Goal: Find specific page/section: Find specific page/section

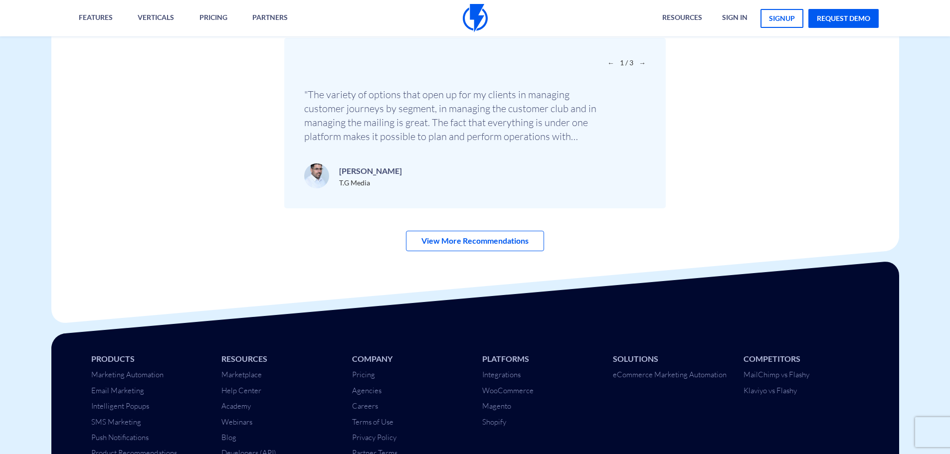
scroll to position [3517, 0]
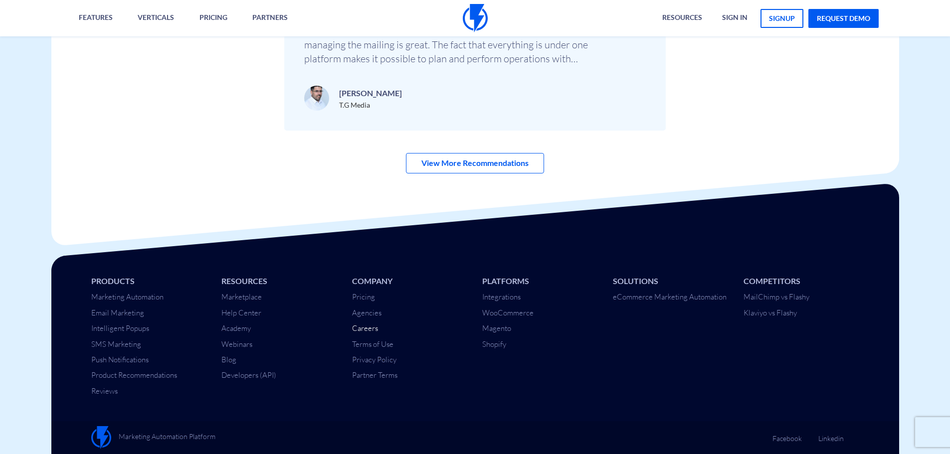
click at [373, 330] on link "Careers" at bounding box center [365, 327] width 26 height 9
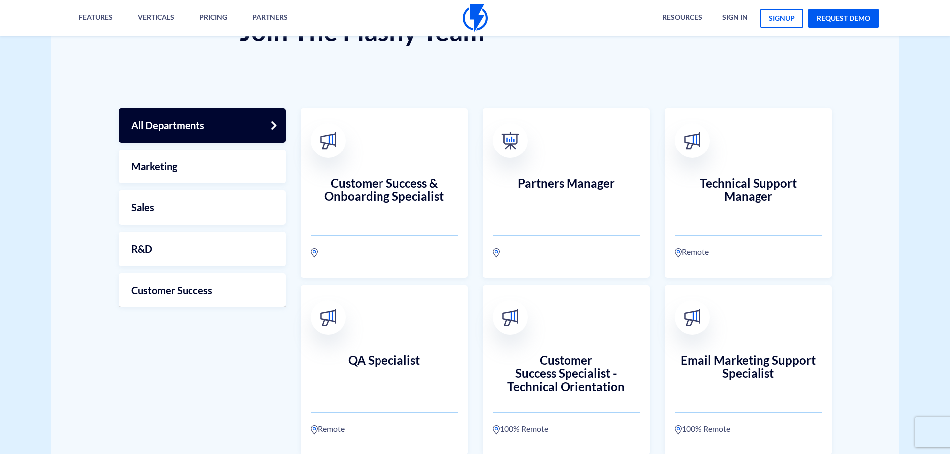
scroll to position [299, 0]
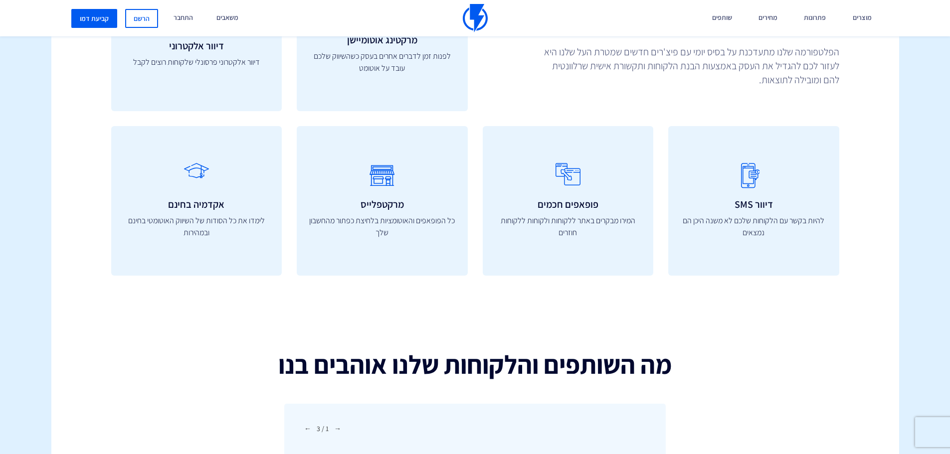
scroll to position [3450, 0]
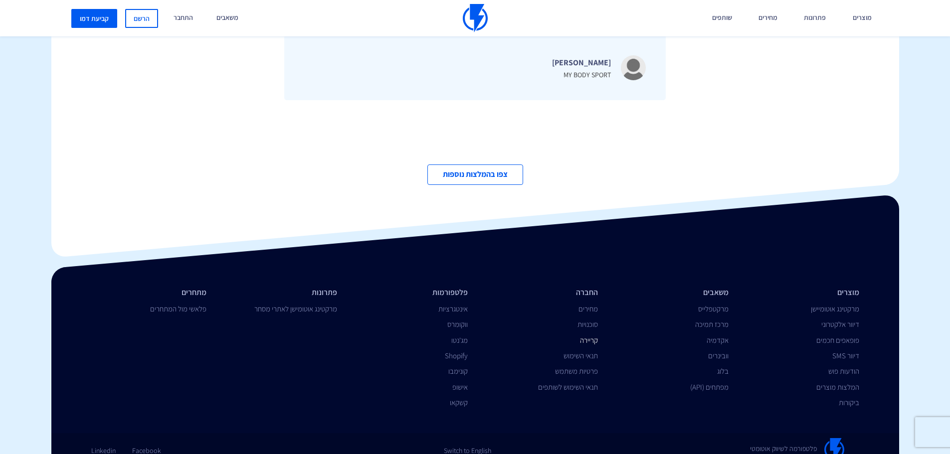
click at [585, 335] on link "קריירה" at bounding box center [589, 339] width 18 height 9
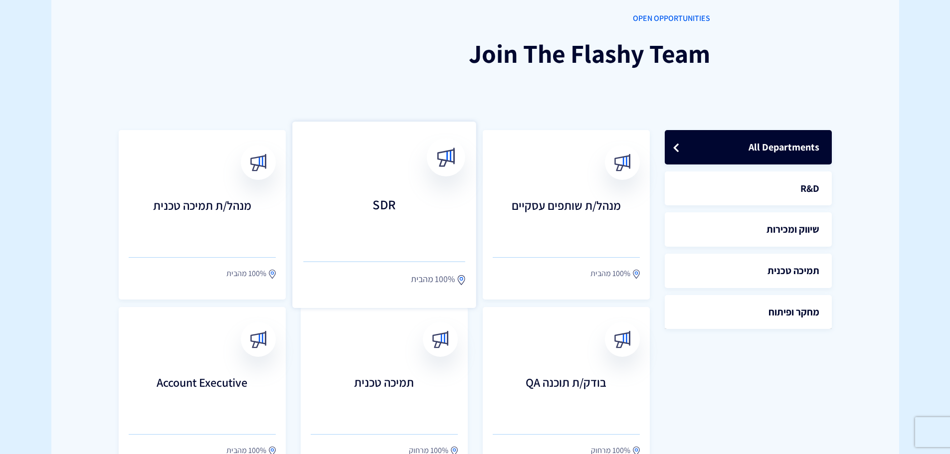
scroll to position [249, 0]
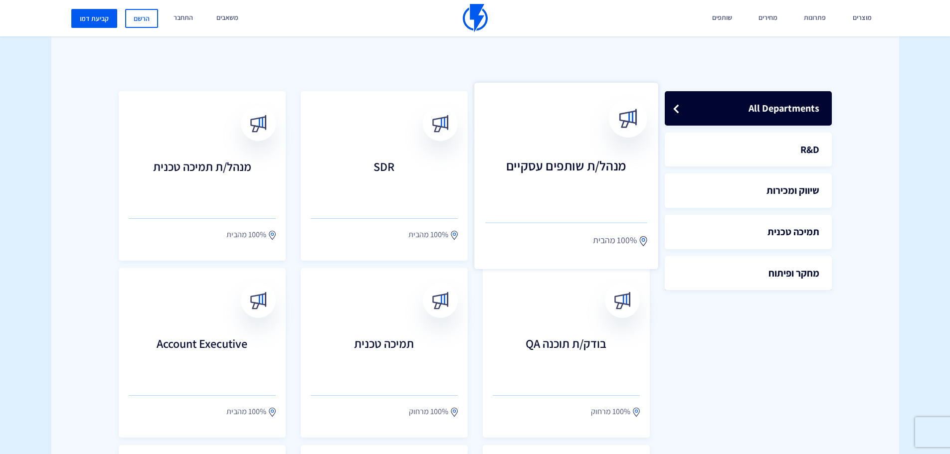
click at [598, 146] on link "מנהל/ת שותפים עסקיים 100% מהבית" at bounding box center [566, 176] width 184 height 186
